Goal: Find specific page/section: Find specific page/section

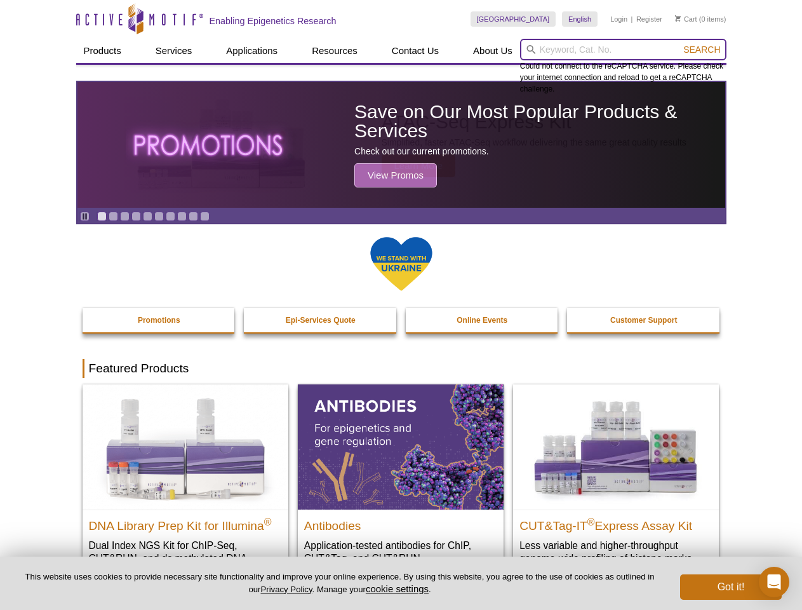
click at [623, 50] on input "search" at bounding box center [623, 50] width 206 height 22
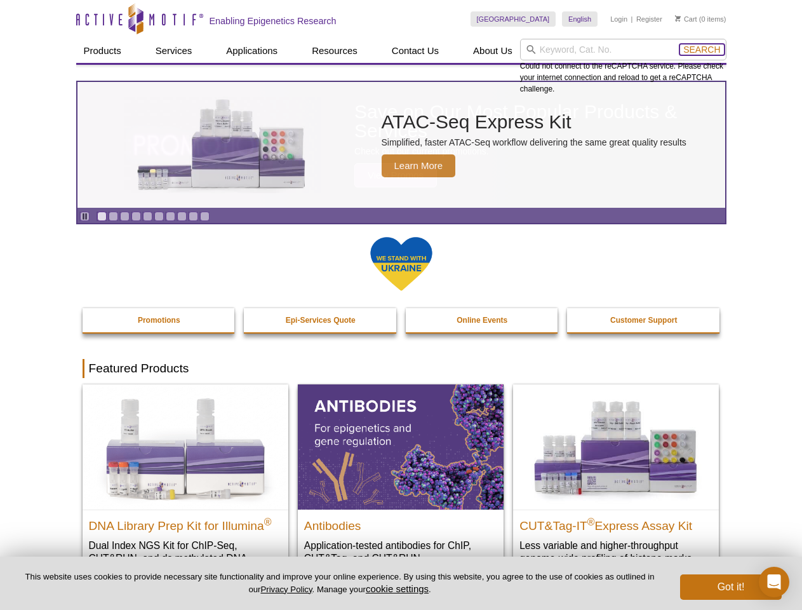
click at [702, 50] on span "Search" at bounding box center [701, 49] width 37 height 10
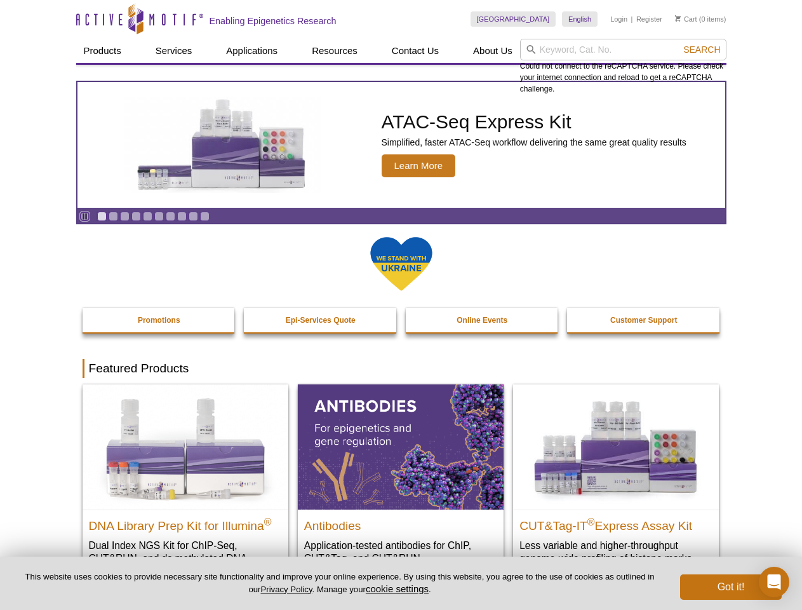
click at [84, 216] on icon "Pause" at bounding box center [85, 216] width 8 height 8
click at [102, 216] on link "Go to slide 1" at bounding box center [102, 216] width 10 height 10
click at [113, 216] on link "Go to slide 2" at bounding box center [114, 216] width 10 height 10
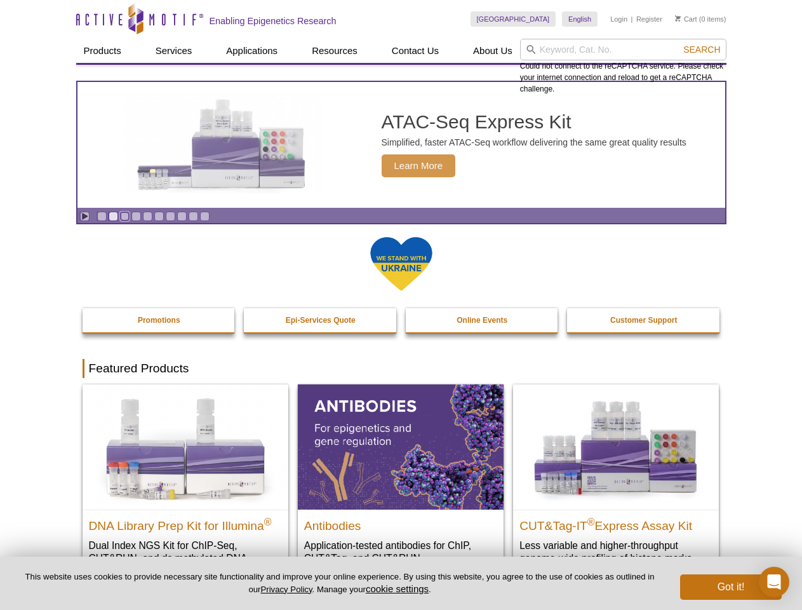
click at [124, 216] on link "Go to slide 3" at bounding box center [125, 216] width 10 height 10
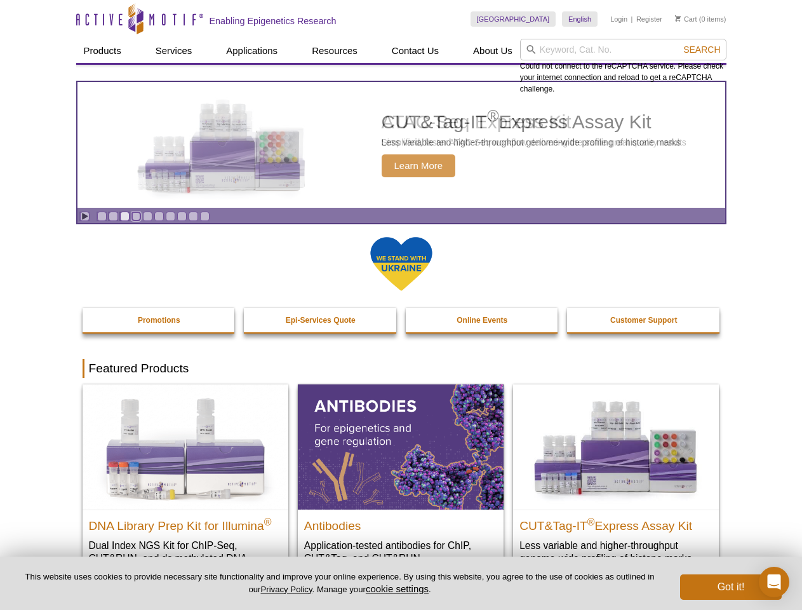
click at [136, 216] on link "Go to slide 4" at bounding box center [136, 216] width 10 height 10
